Goal: Transaction & Acquisition: Purchase product/service

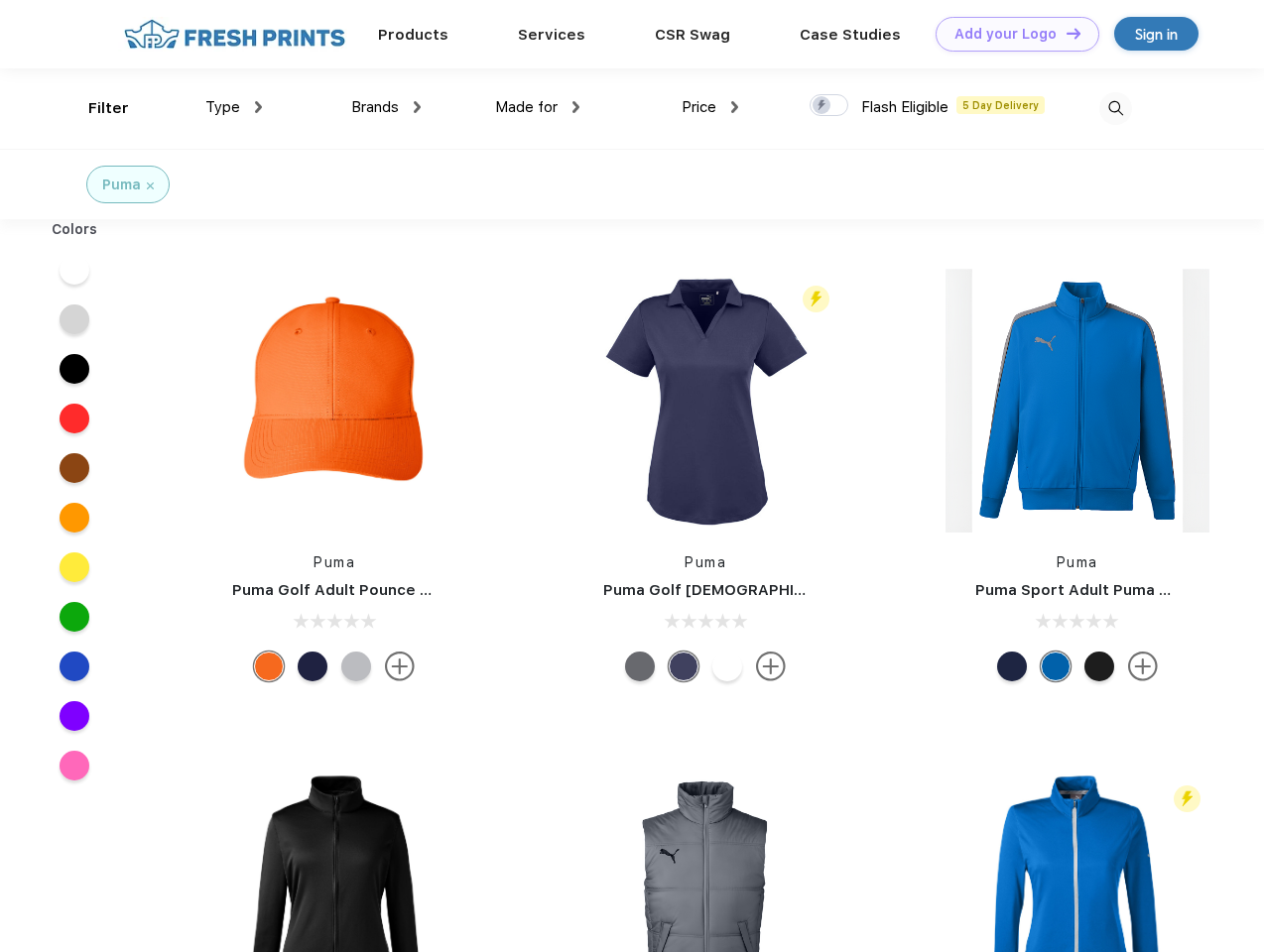
click at [1010, 34] on link "Add your Logo Design Tool" at bounding box center [1017, 34] width 164 height 35
click at [0, 0] on div "Design Tool" at bounding box center [0, 0] width 0 height 0
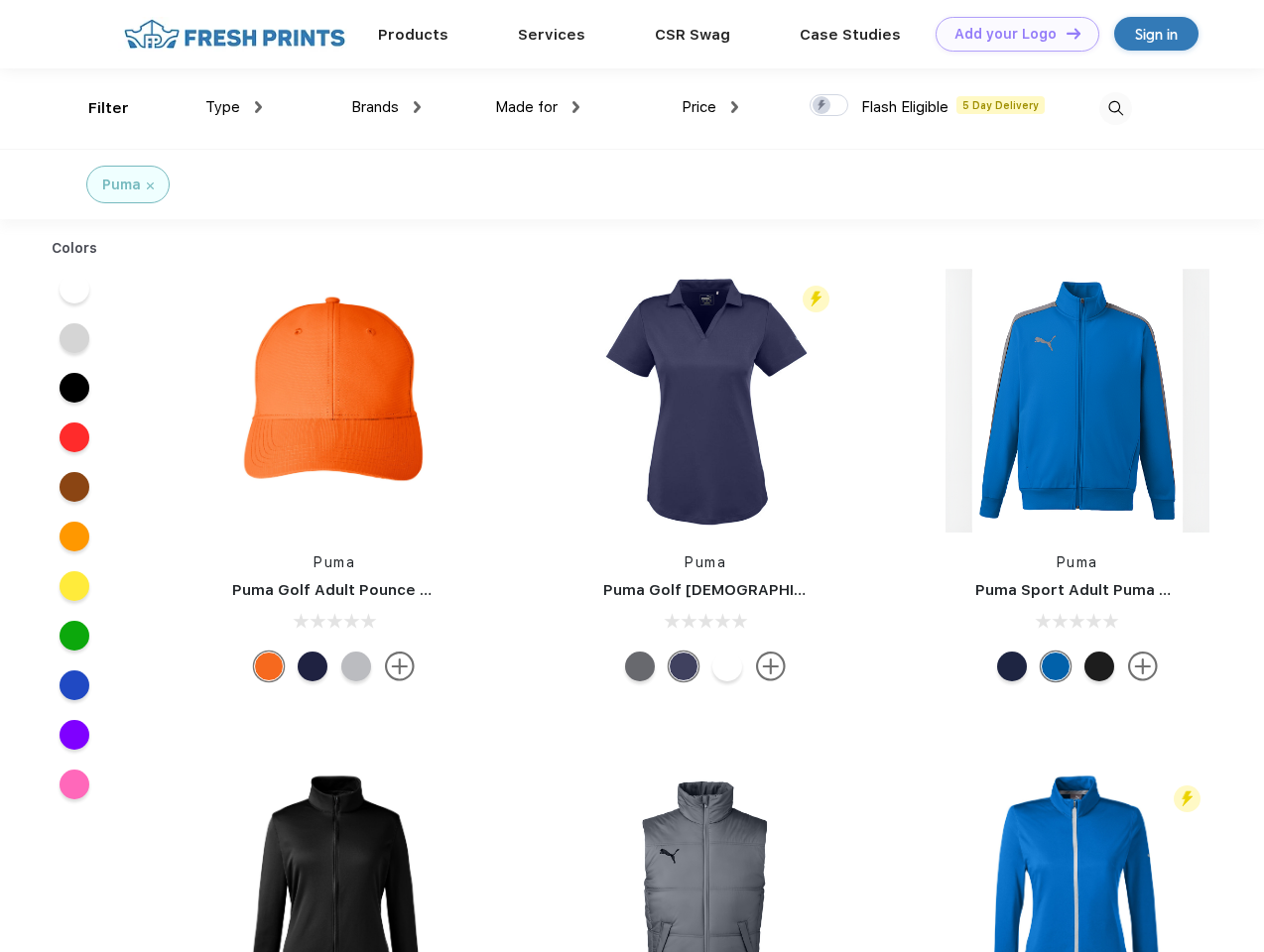
click at [1064, 33] on link "Add your Logo Design Tool" at bounding box center [1017, 34] width 164 height 35
click at [95, 108] on div "Filter" at bounding box center [108, 108] width 41 height 23
click at [234, 107] on span "Type" at bounding box center [222, 107] width 35 height 18
click at [386, 107] on span "Brands" at bounding box center [375, 107] width 48 height 18
click at [538, 107] on span "Made for" at bounding box center [526, 107] width 62 height 18
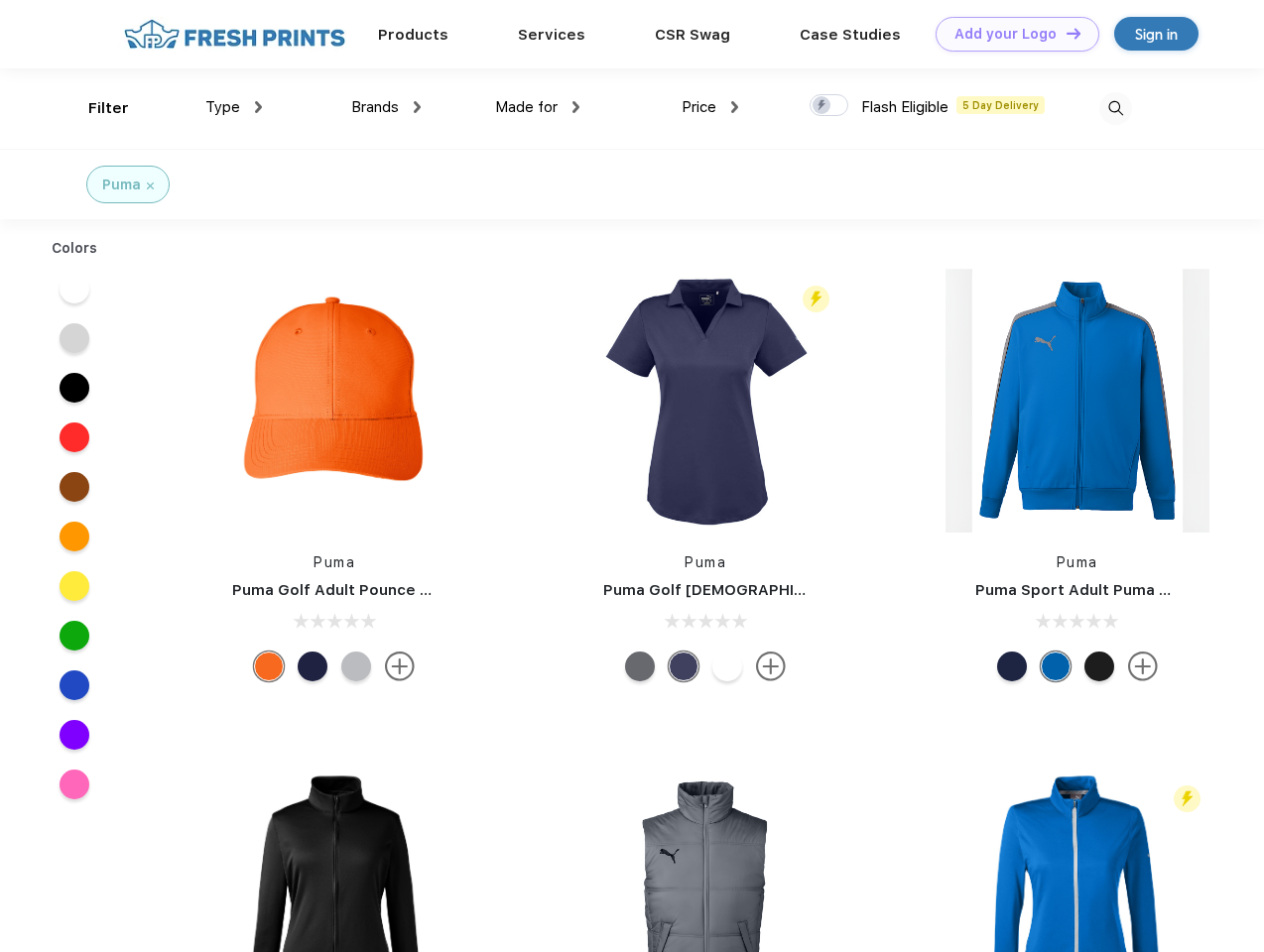
click at [710, 107] on span "Price" at bounding box center [698, 107] width 35 height 18
click at [829, 106] on div at bounding box center [828, 105] width 39 height 22
click at [822, 106] on input "checkbox" at bounding box center [815, 99] width 13 height 13
click at [1115, 108] on img at bounding box center [1115, 108] width 33 height 33
